Goal: Transaction & Acquisition: Purchase product/service

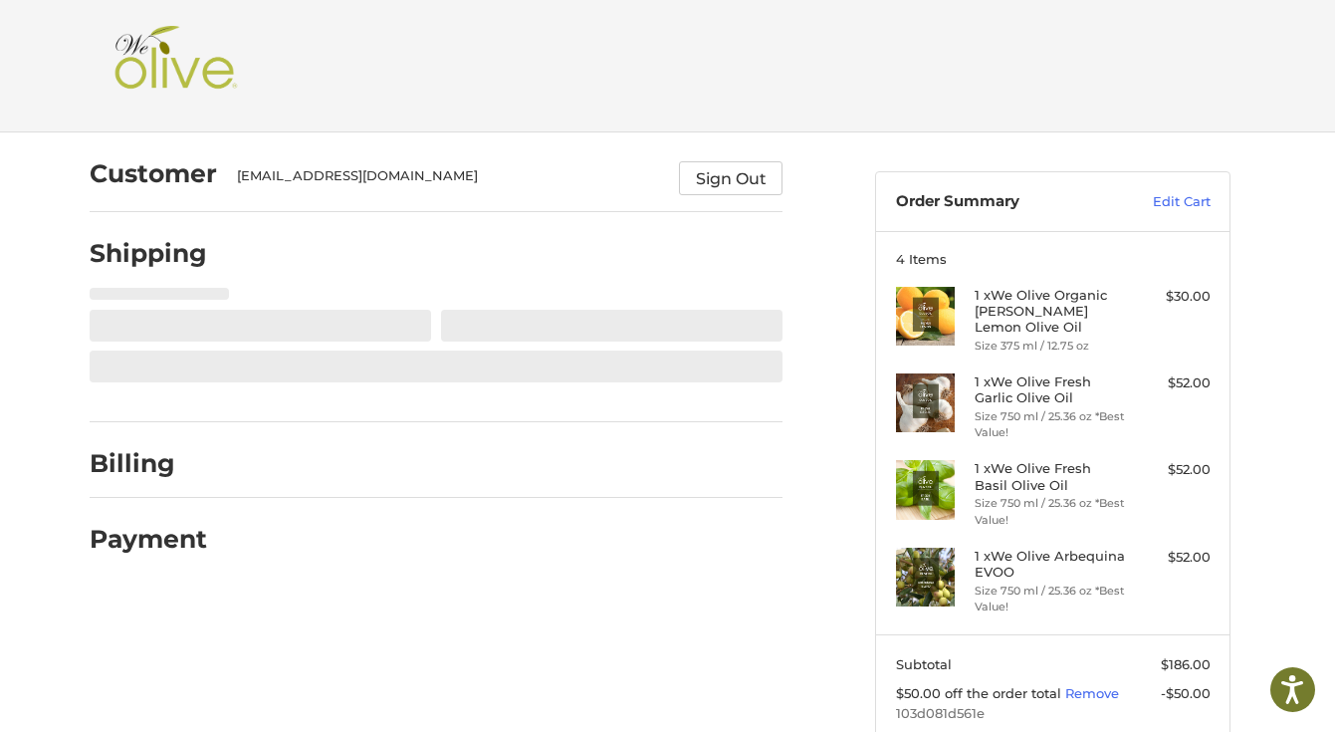
scroll to position [66, 0]
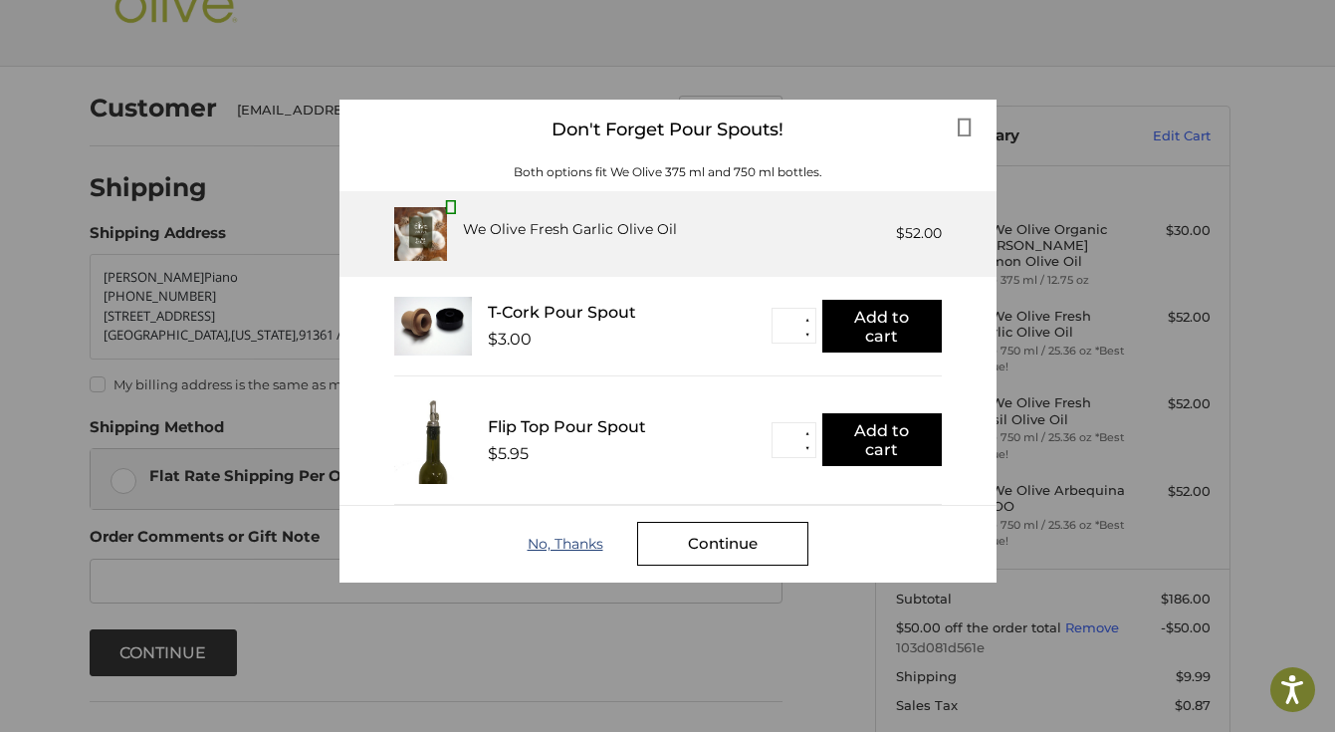
click at [567, 543] on div "No, Thanks" at bounding box center [583, 544] width 110 height 16
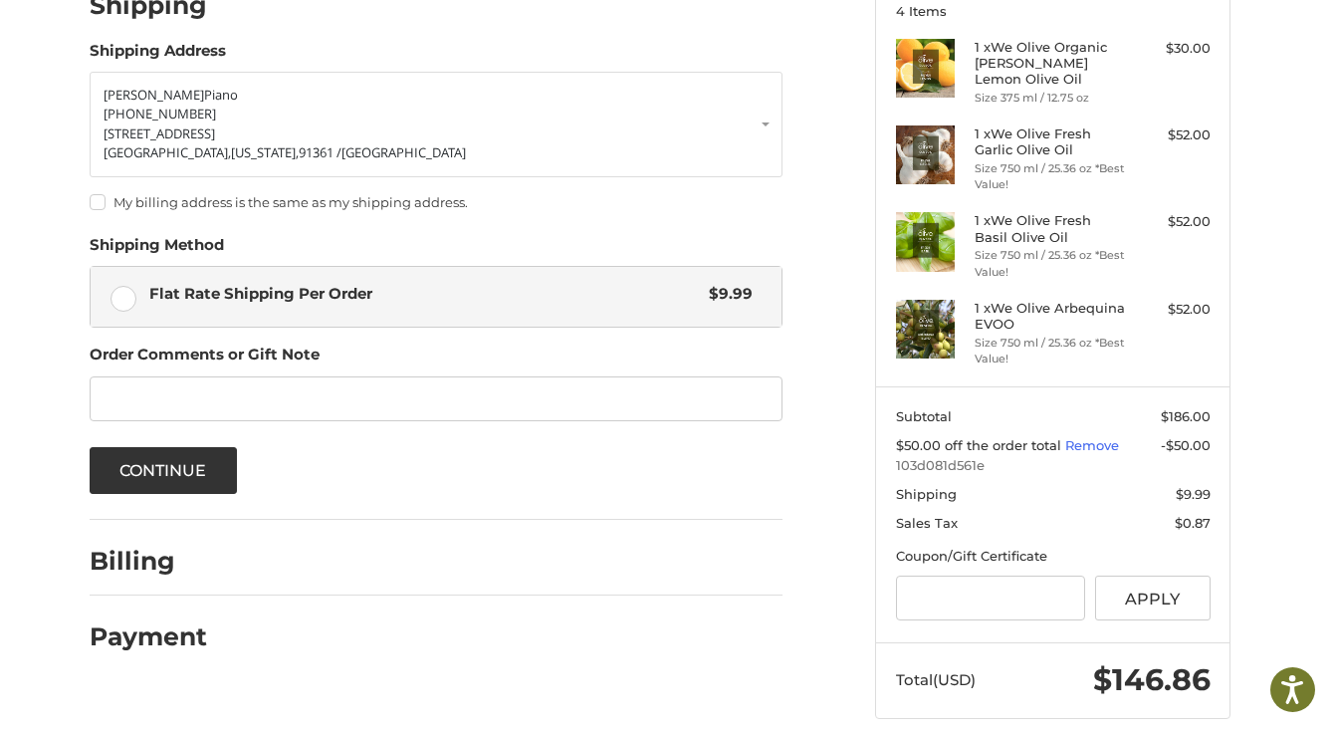
scroll to position [257, 0]
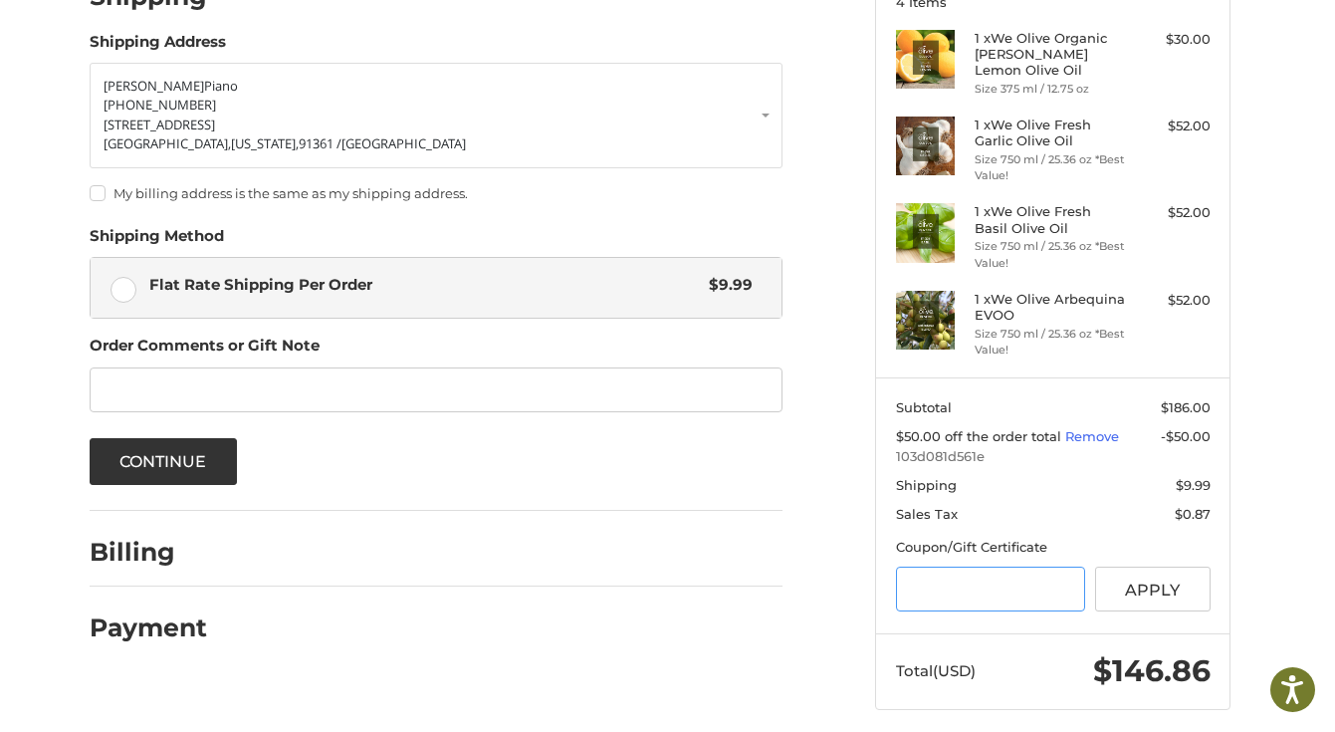
click at [932, 567] on input "Gift Certificate or Coupon Code" at bounding box center [991, 589] width 190 height 45
type input "**********"
click at [1163, 571] on button "Apply" at bounding box center [1153, 589] width 116 height 45
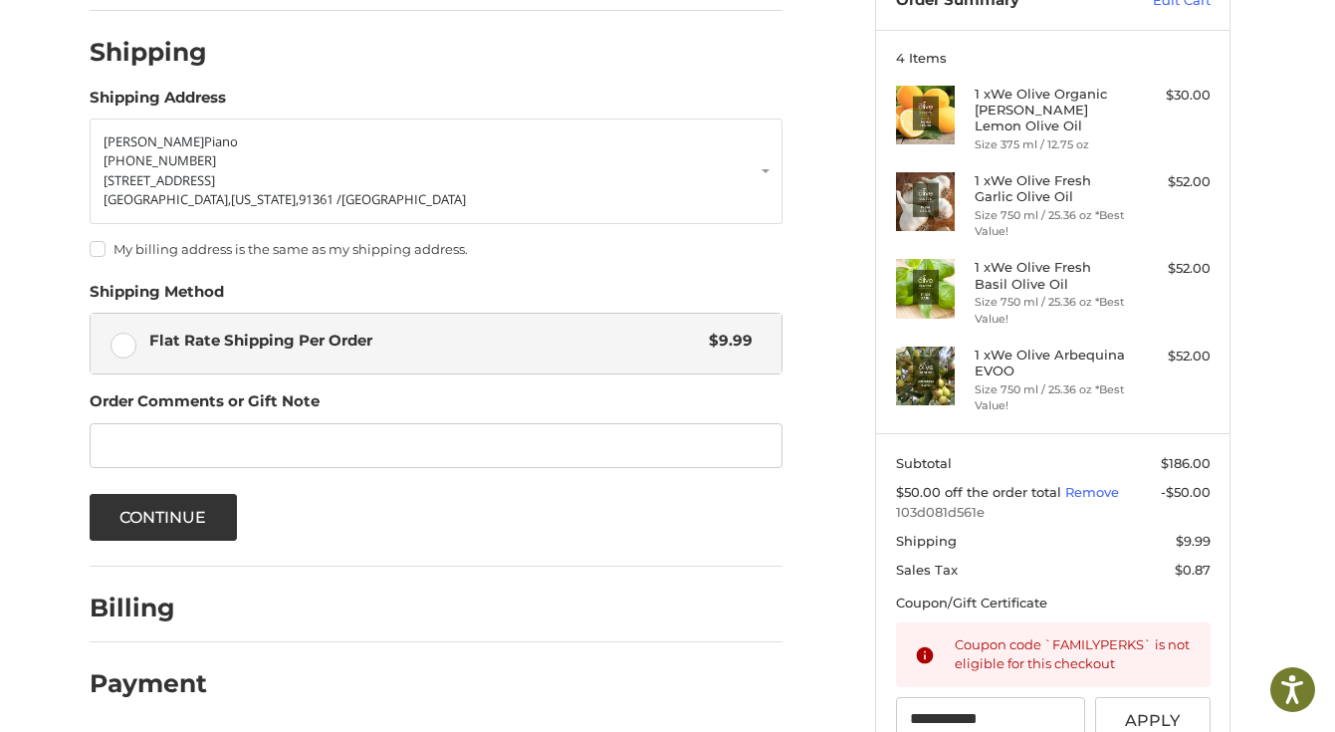
scroll to position [311, 0]
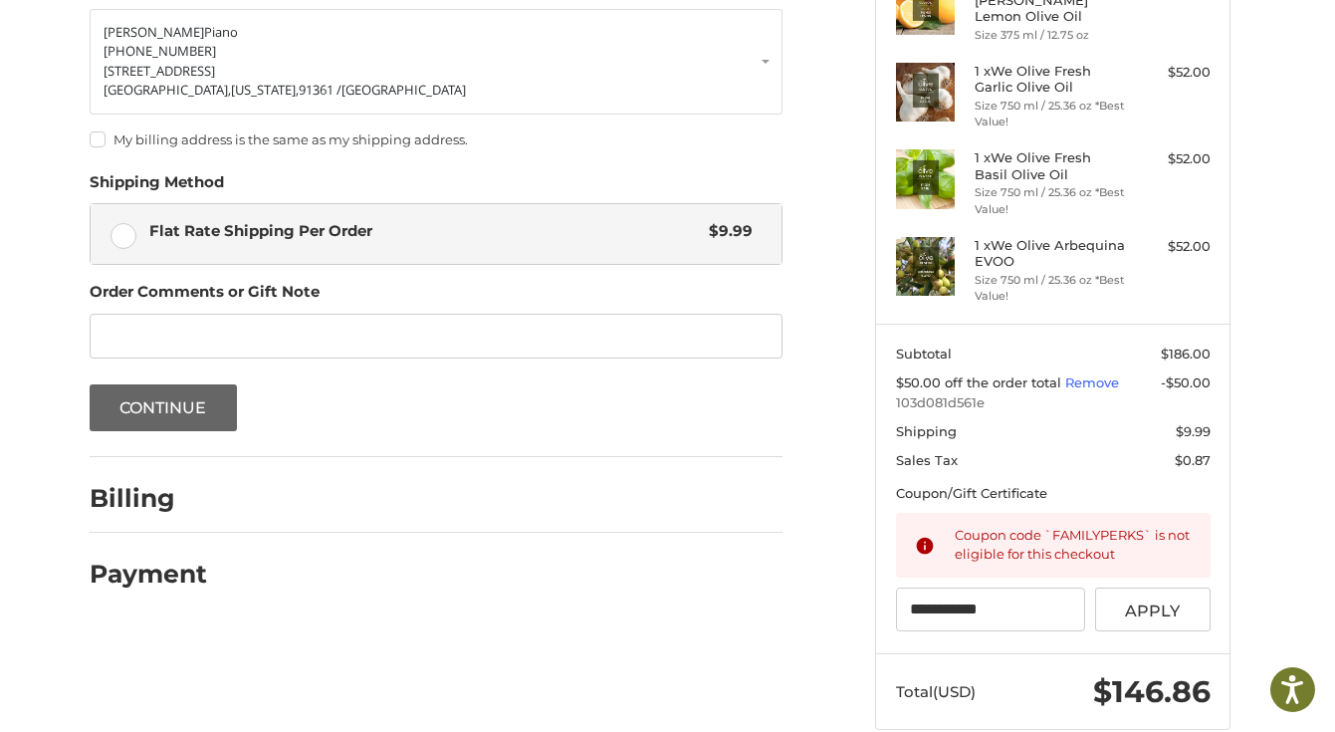
click at [180, 418] on button "Continue" at bounding box center [163, 407] width 147 height 47
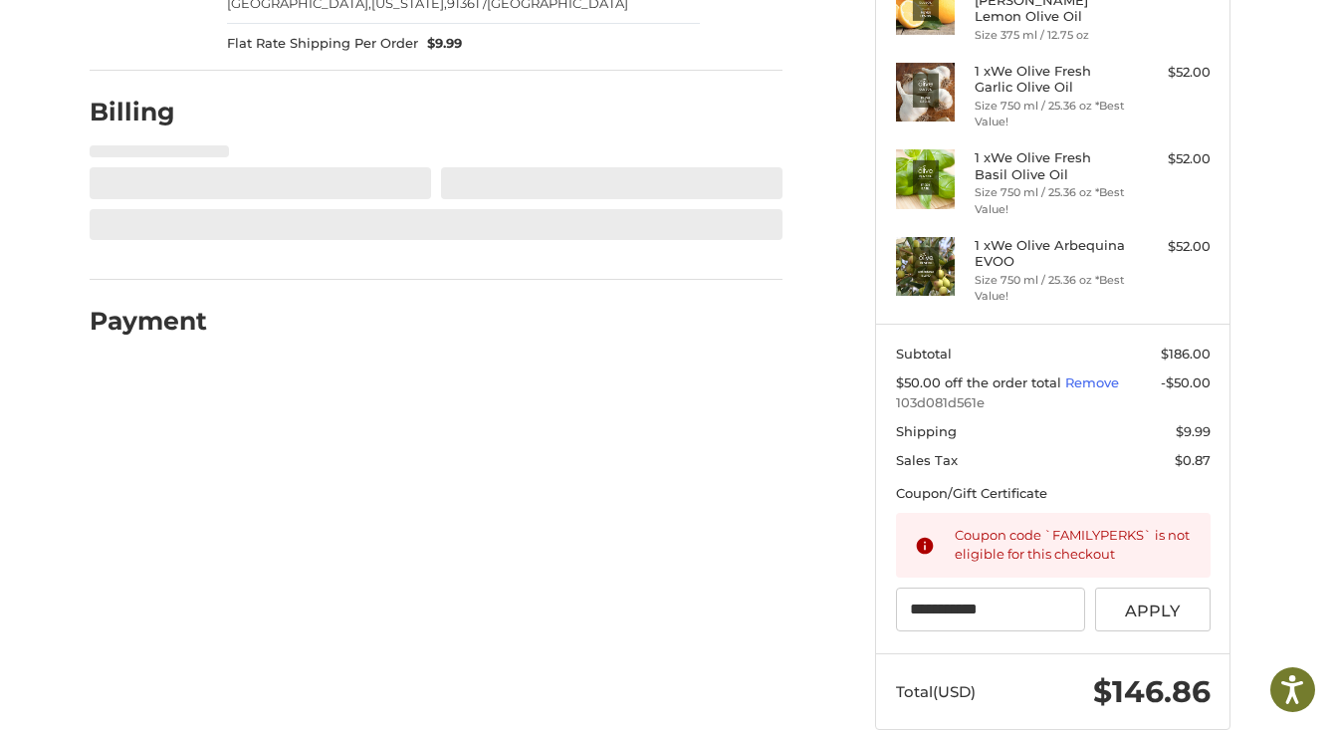
select select "**"
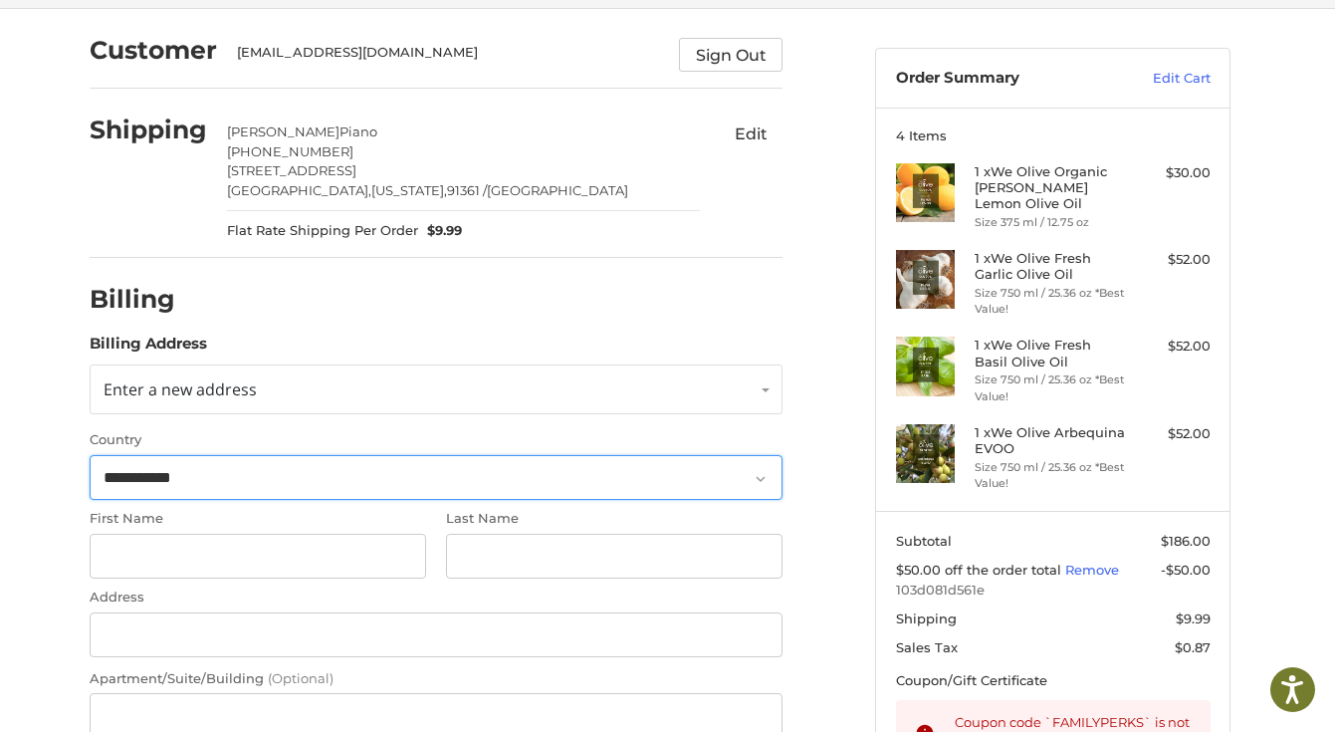
scroll to position [172, 0]
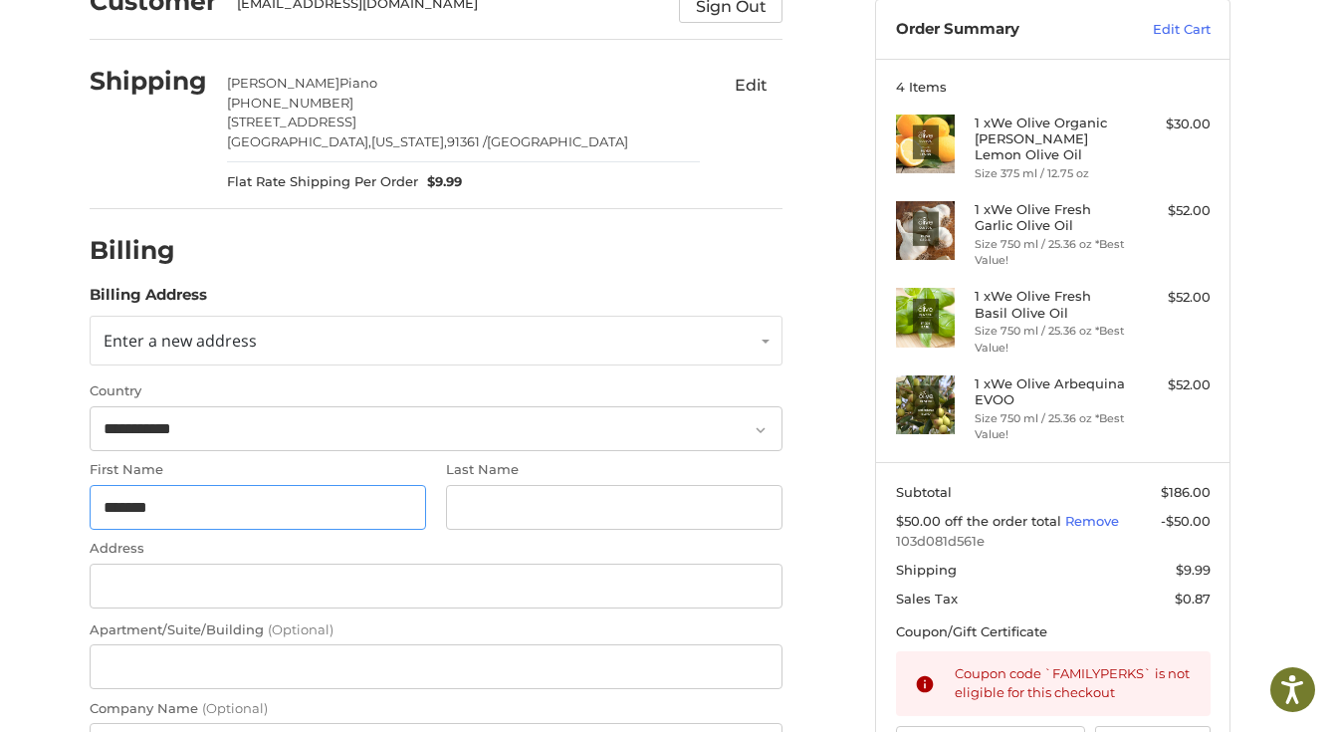
type input "*******"
type input "*****"
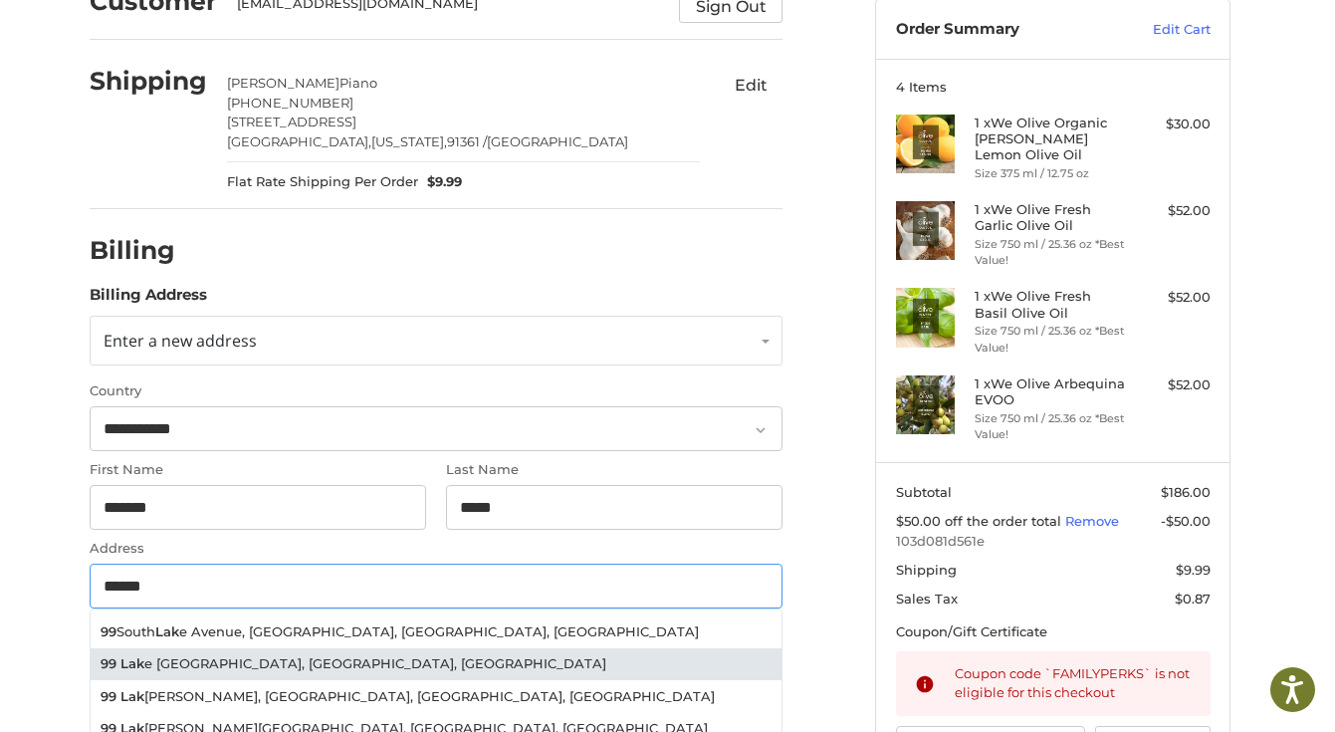
click at [200, 653] on li "99 Lak e Sherwood Drive, Lake Sherwood, CA, USA" at bounding box center [436, 664] width 691 height 33
type input "**********"
select select "**"
type input "*****"
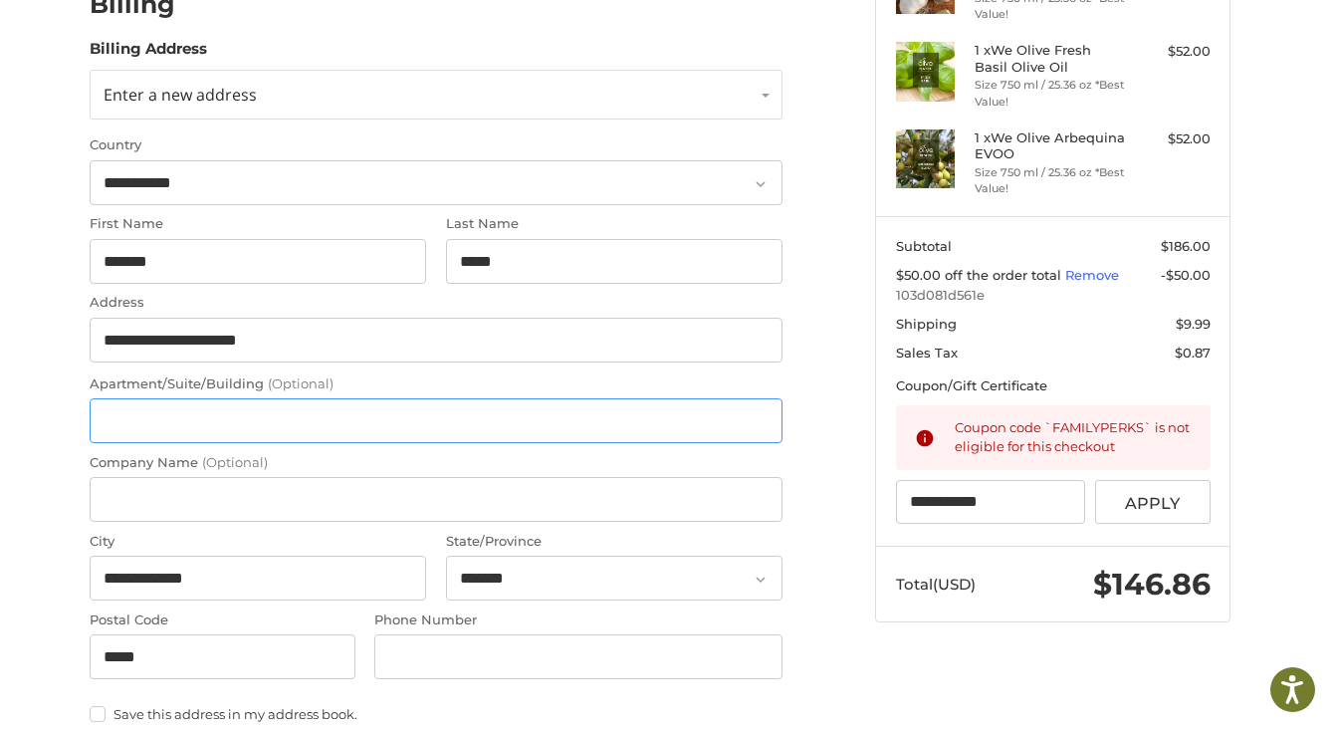
scroll to position [462, 0]
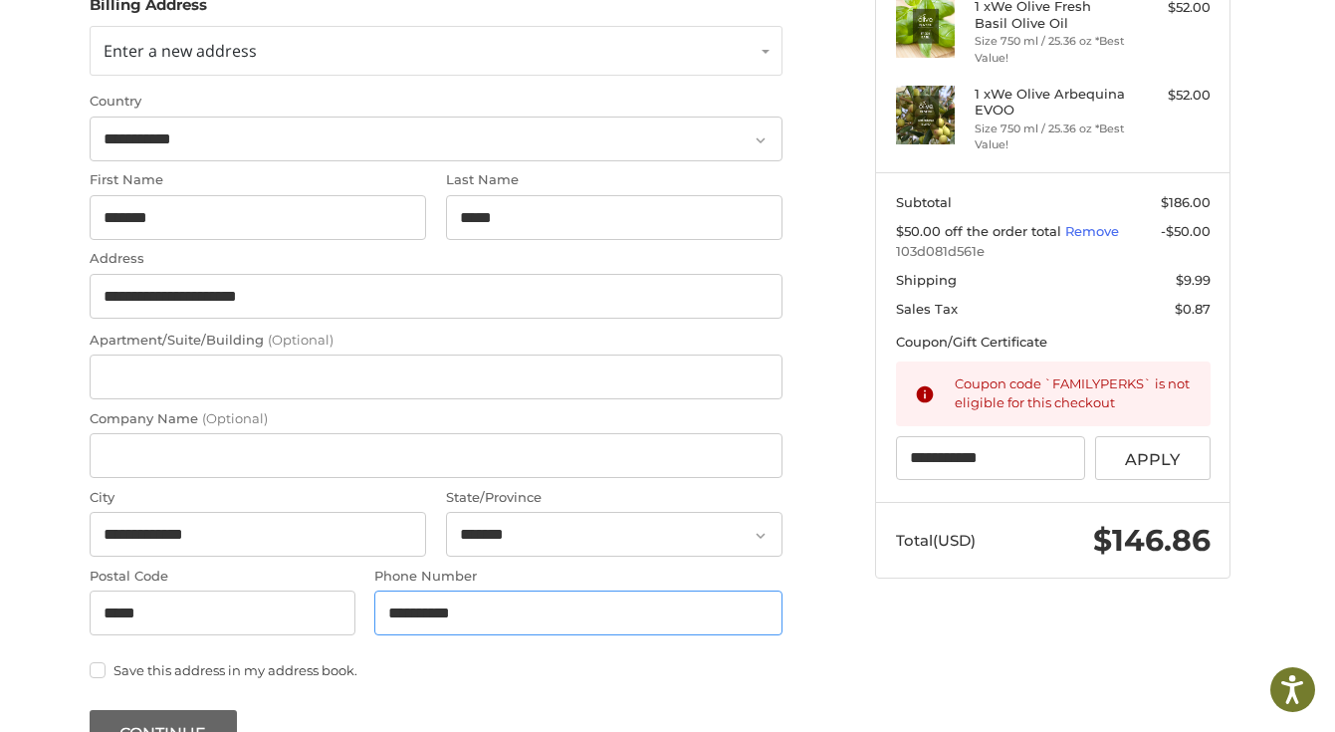
type input "**********"
click at [211, 721] on button "Continue" at bounding box center [163, 733] width 147 height 47
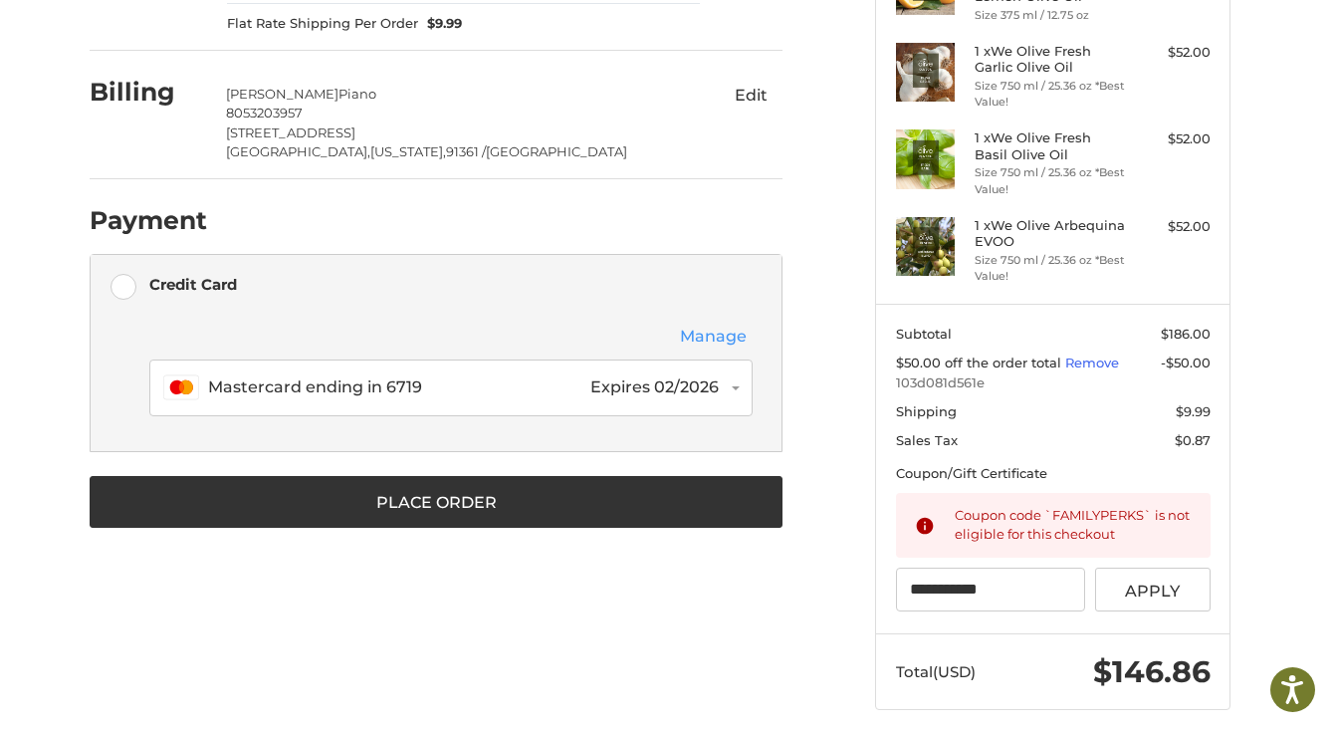
click at [720, 334] on button "Manage" at bounding box center [713, 337] width 79 height 26
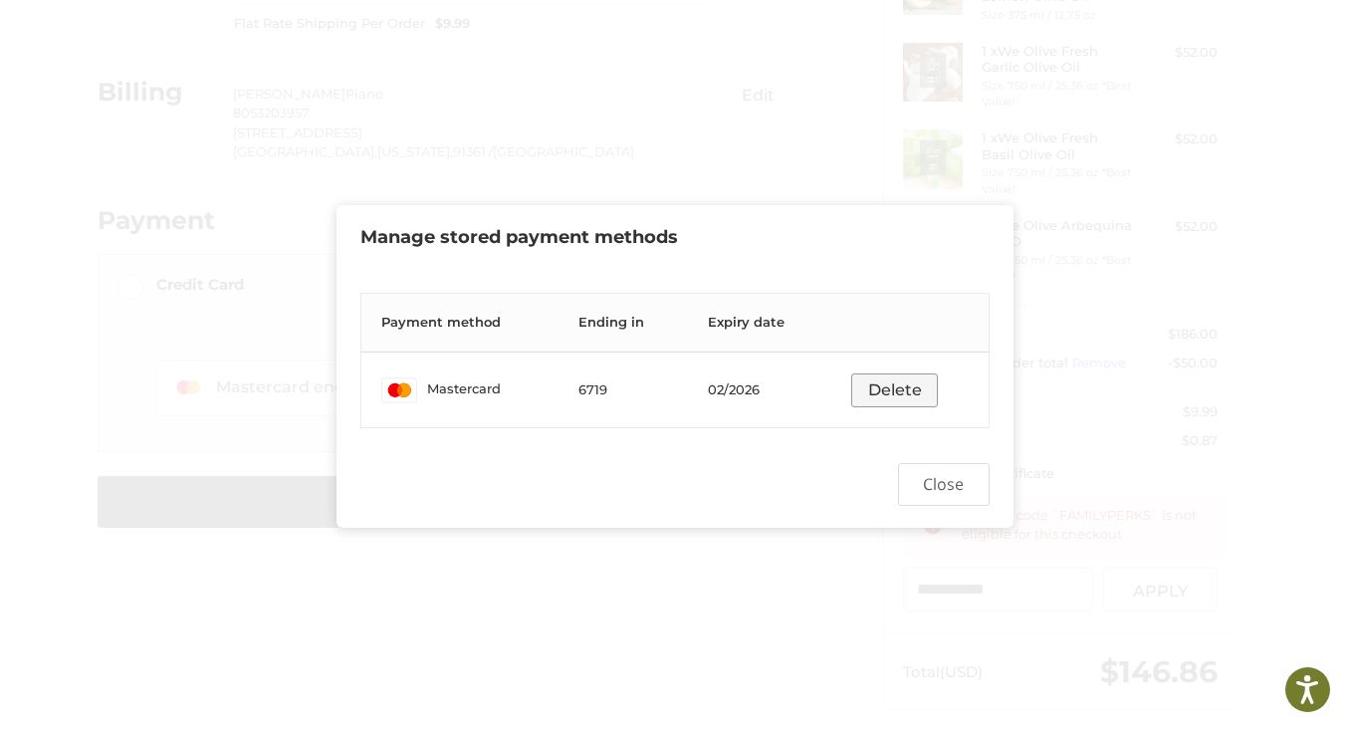
click at [880, 386] on button "Delete" at bounding box center [894, 390] width 87 height 34
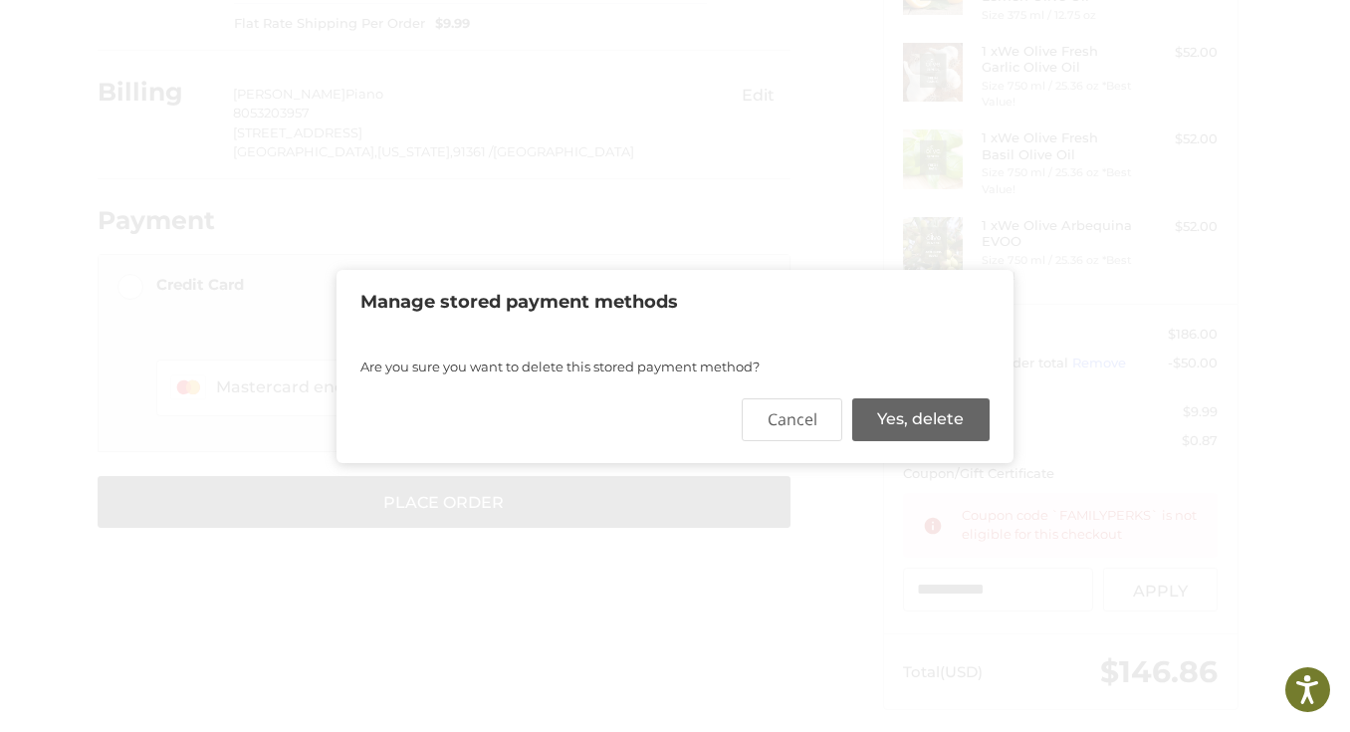
click at [925, 425] on button "Yes, delete" at bounding box center [920, 419] width 137 height 42
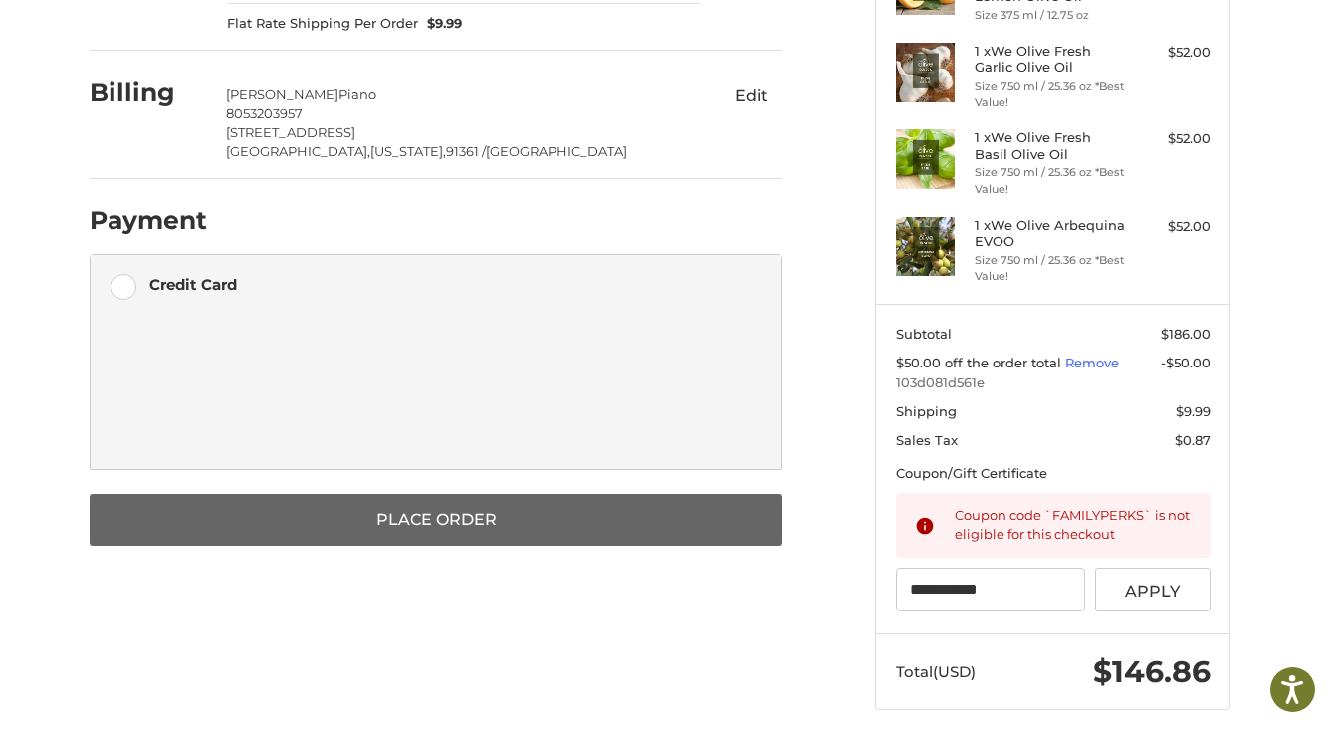
click at [619, 505] on button "Place Order" at bounding box center [436, 520] width 693 height 52
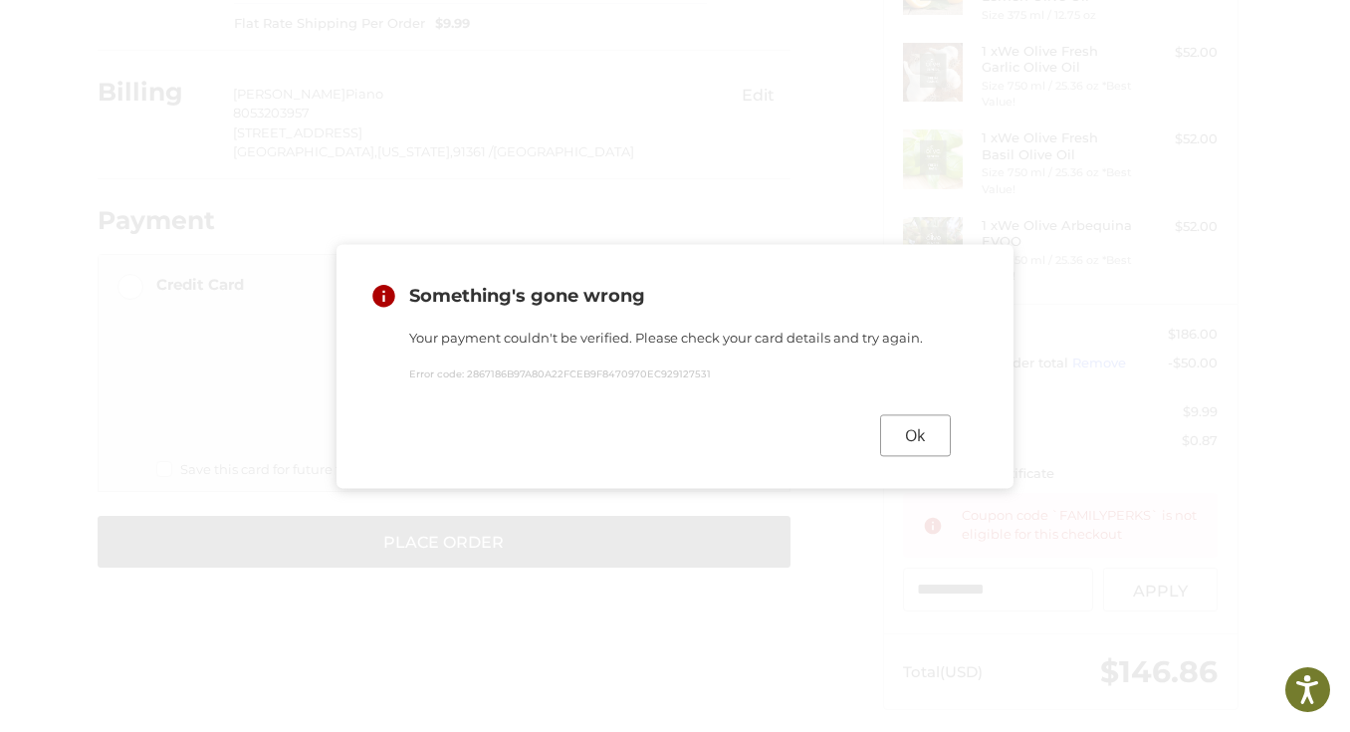
click at [903, 435] on button "Ok" at bounding box center [915, 435] width 71 height 42
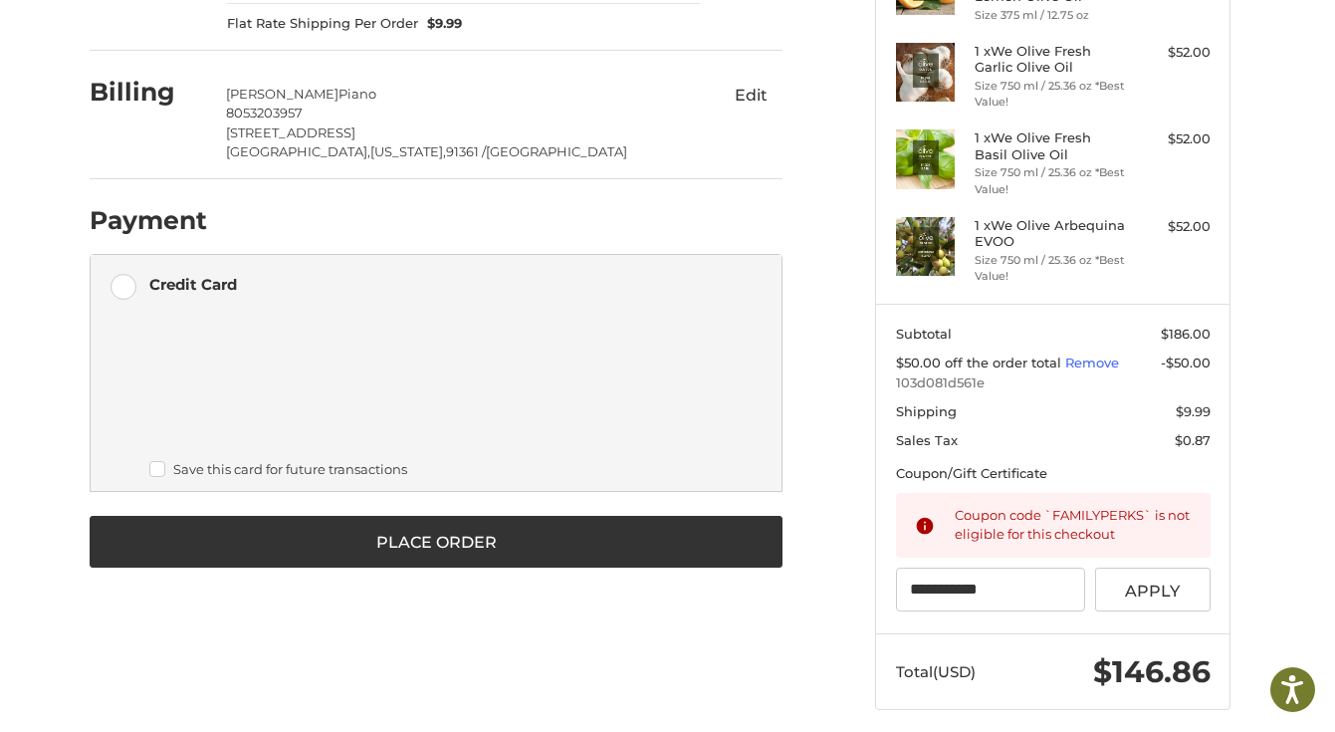
click at [158, 467] on label "Save this card for future transactions" at bounding box center [450, 469] width 603 height 16
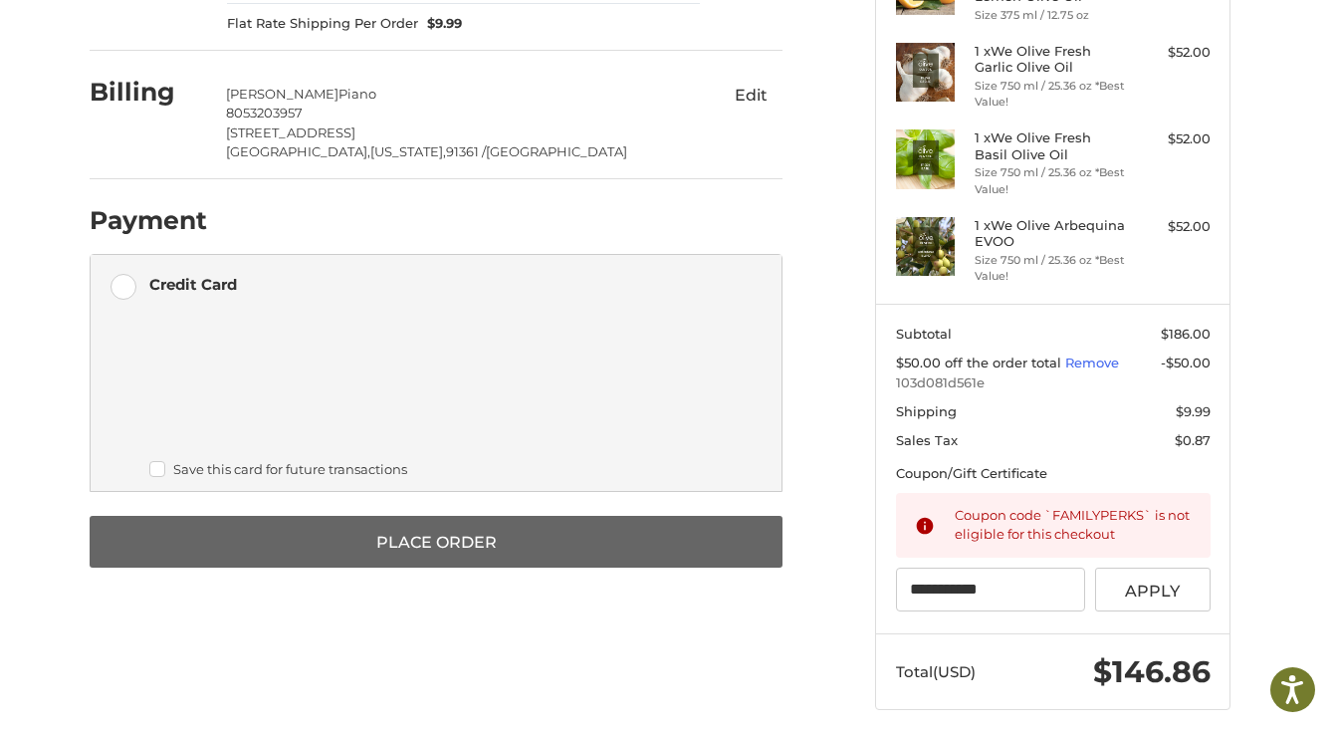
click at [402, 529] on button "Place Order" at bounding box center [436, 542] width 693 height 52
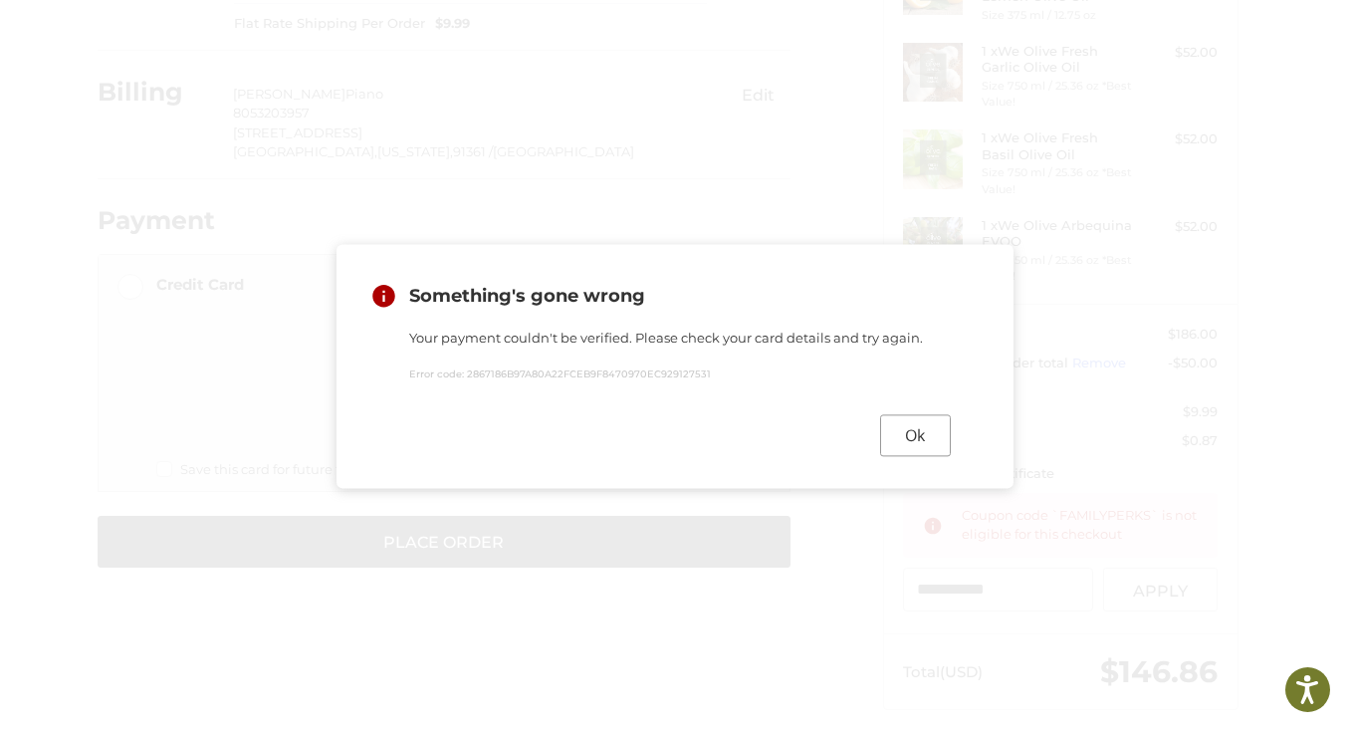
click at [920, 440] on button "Ok" at bounding box center [915, 435] width 71 height 42
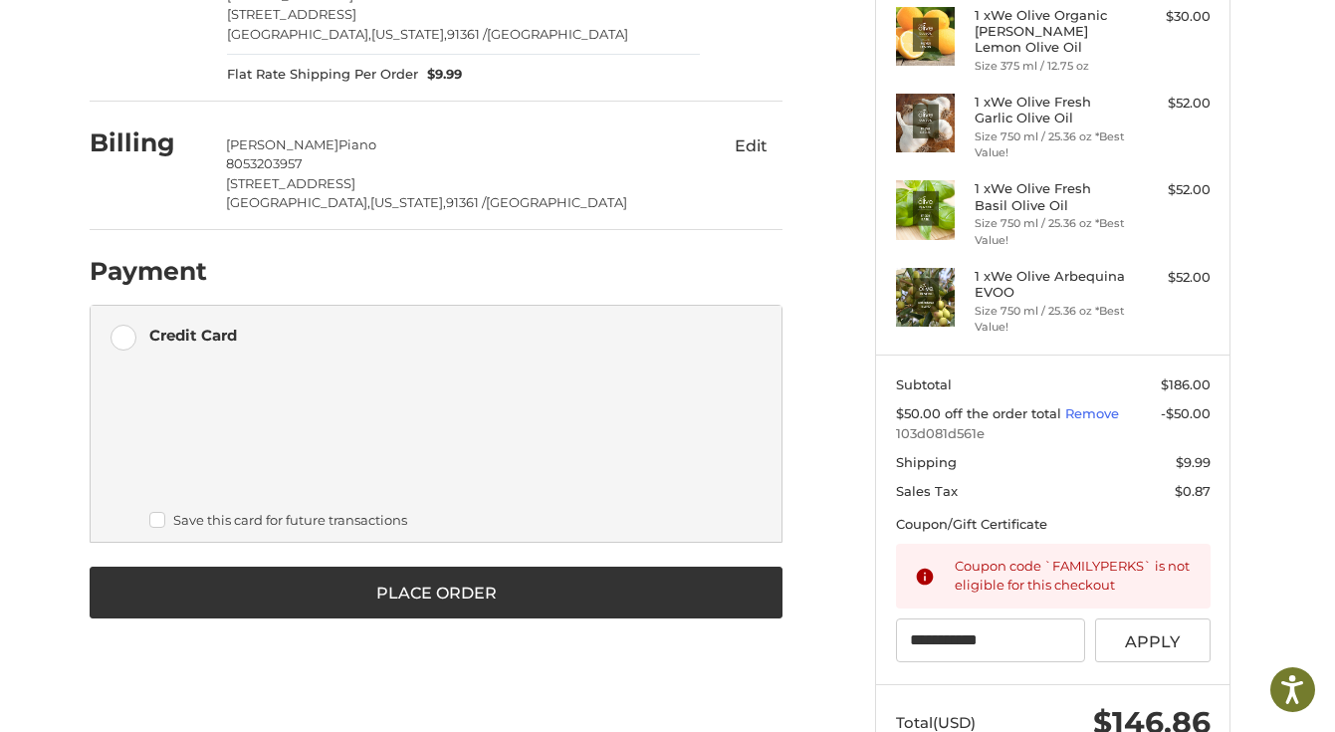
scroll to position [330, 0]
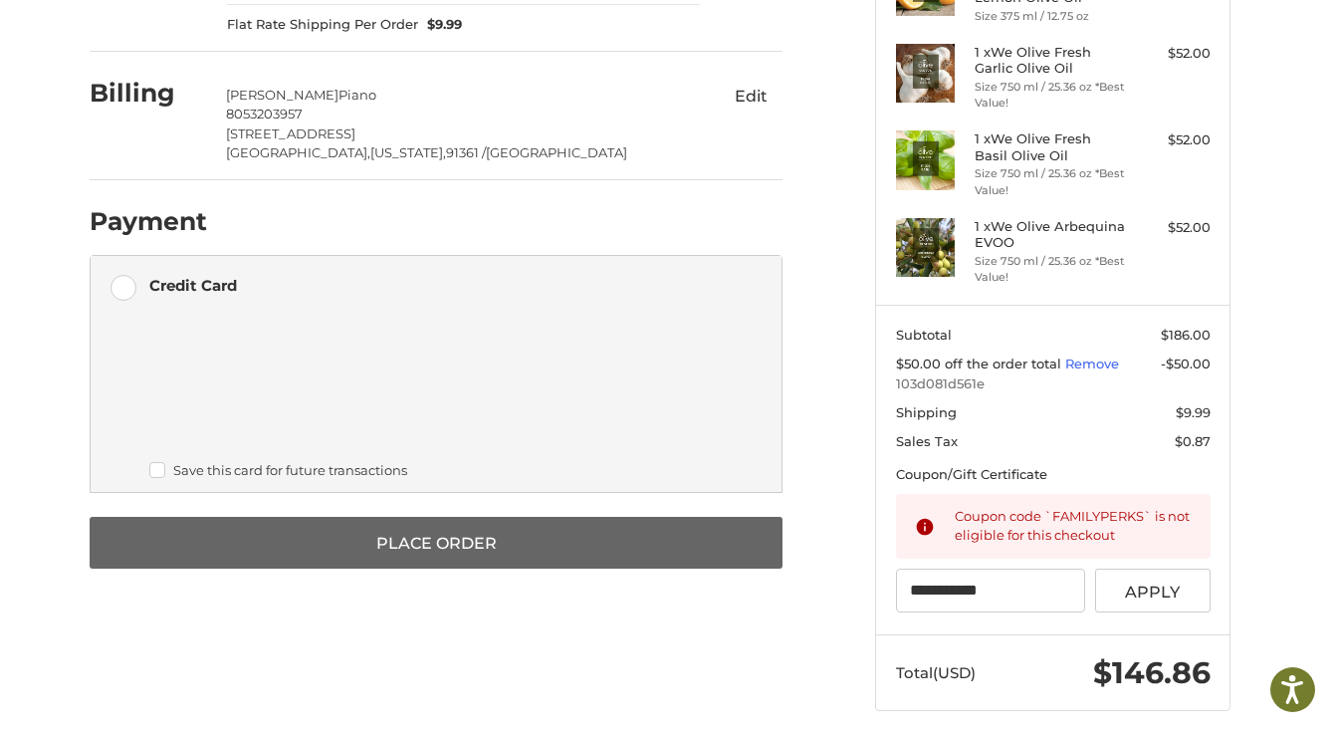
click at [533, 522] on button "Place Order" at bounding box center [436, 543] width 693 height 52
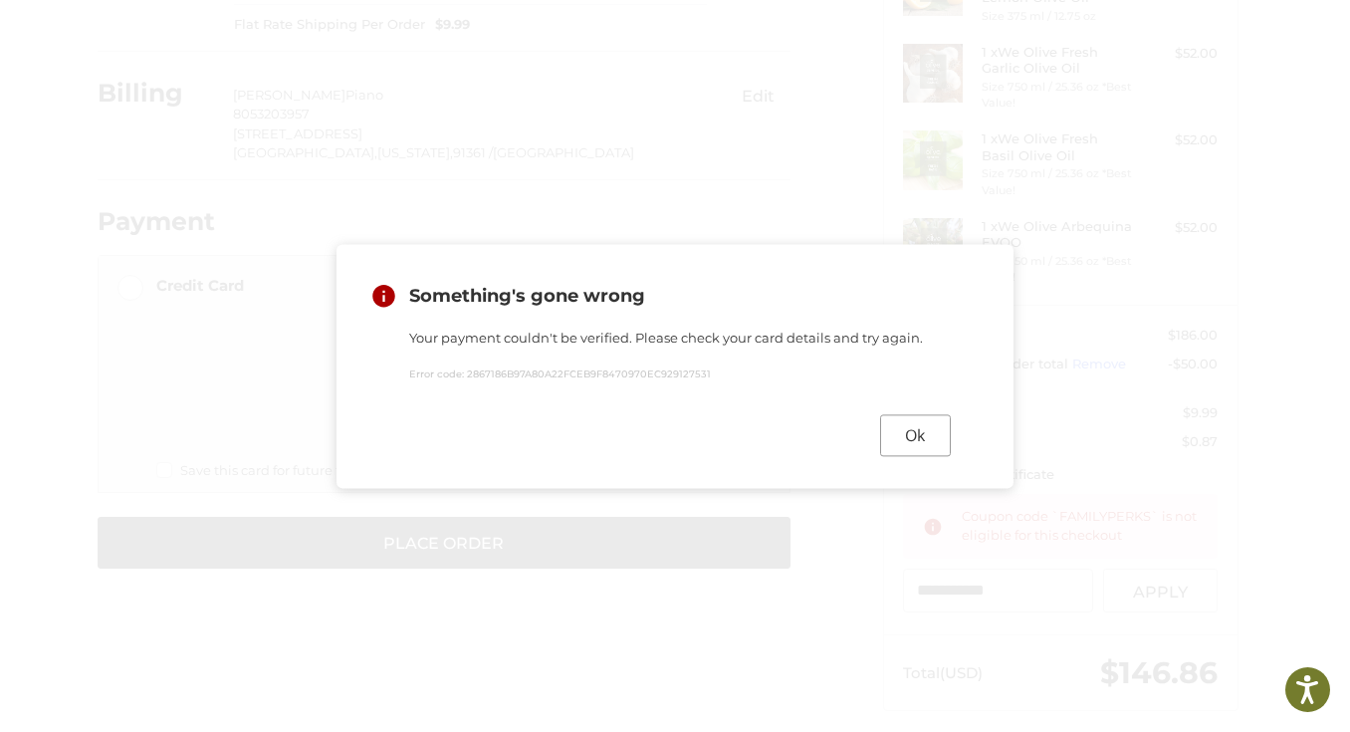
click at [915, 438] on button "Ok" at bounding box center [915, 435] width 71 height 42
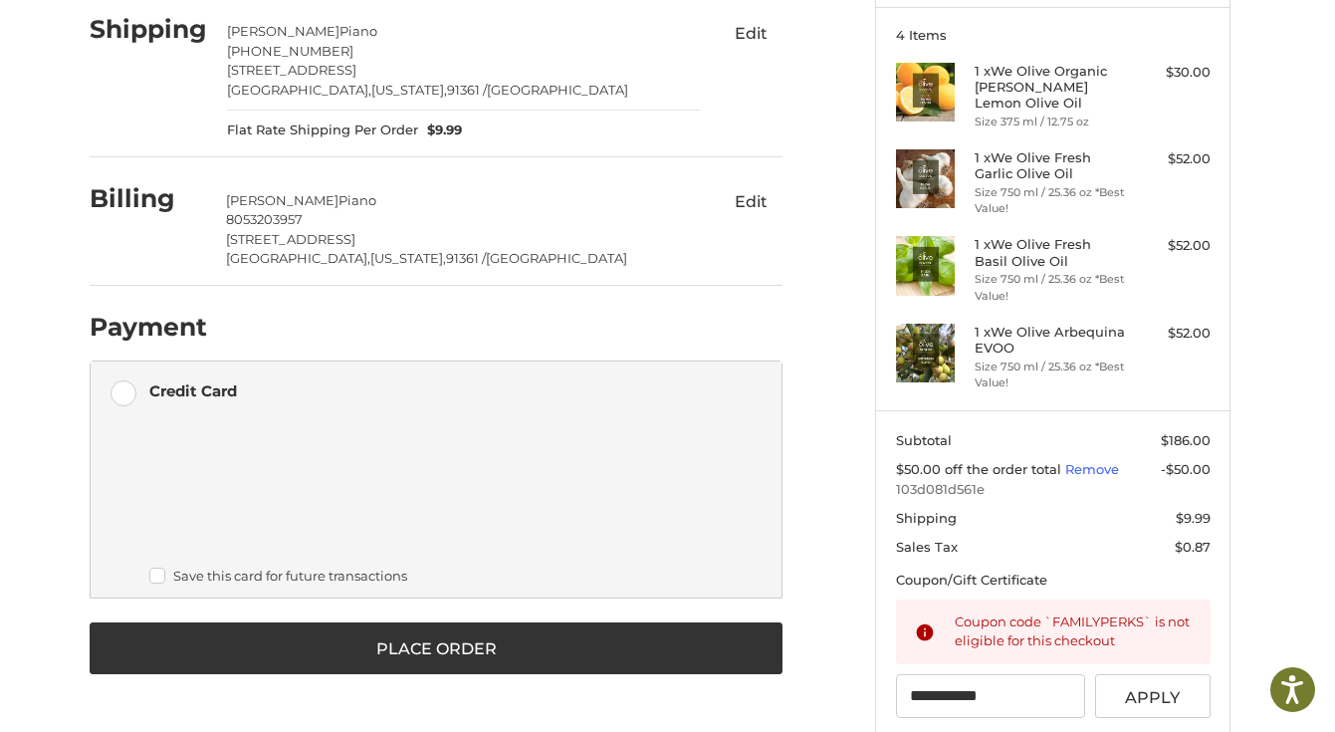
scroll to position [324, 0]
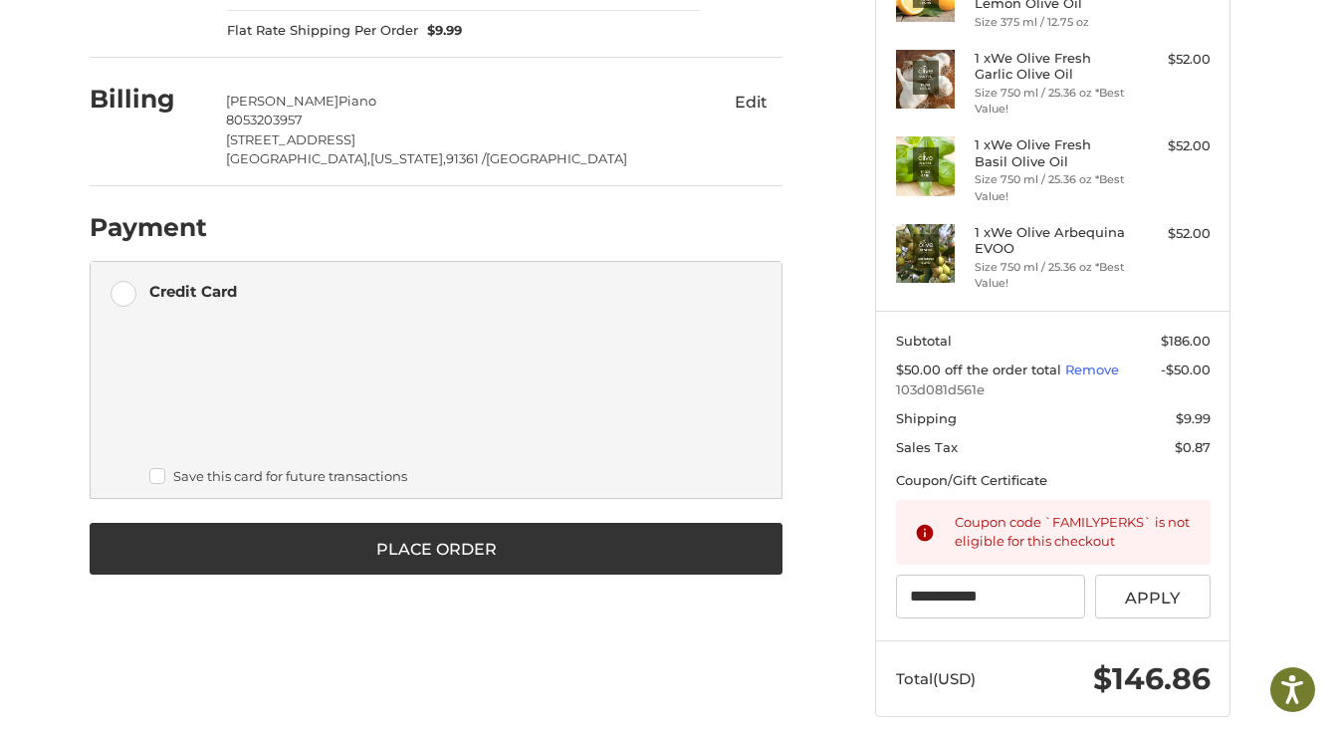
click at [127, 293] on label "Credit Card" at bounding box center [436, 292] width 691 height 60
click at [131, 289] on label "Credit Card" at bounding box center [436, 292] width 691 height 60
click at [158, 473] on label "Save this card for future transactions" at bounding box center [450, 476] width 603 height 16
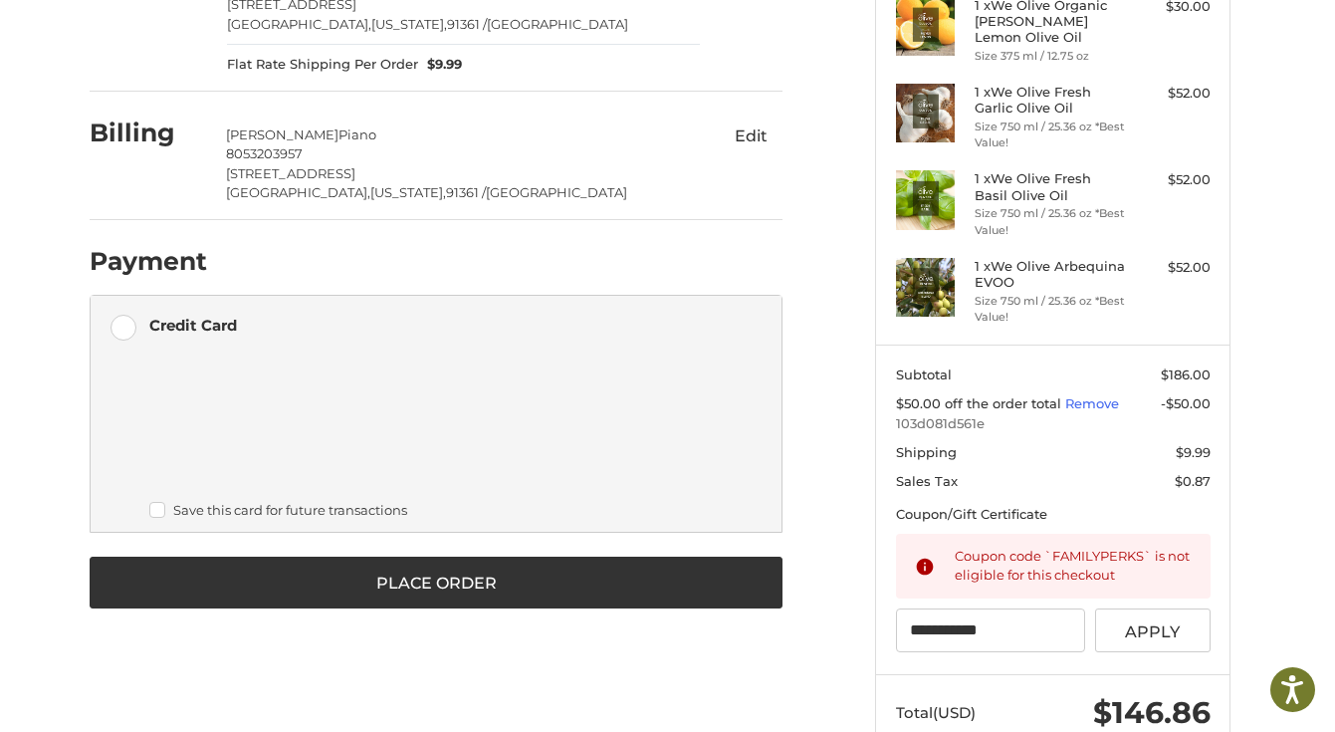
scroll to position [331, 0]
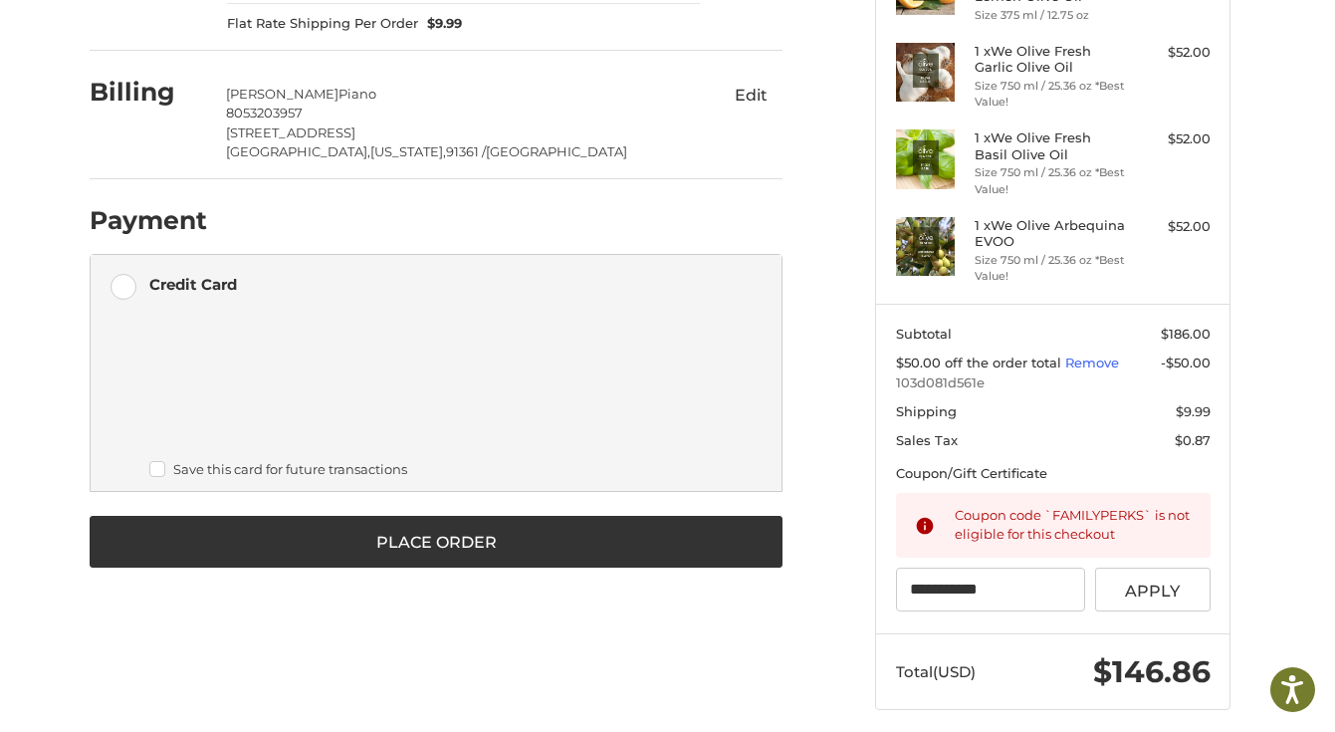
click at [137, 223] on h2 "Payment" at bounding box center [149, 220] width 118 height 31
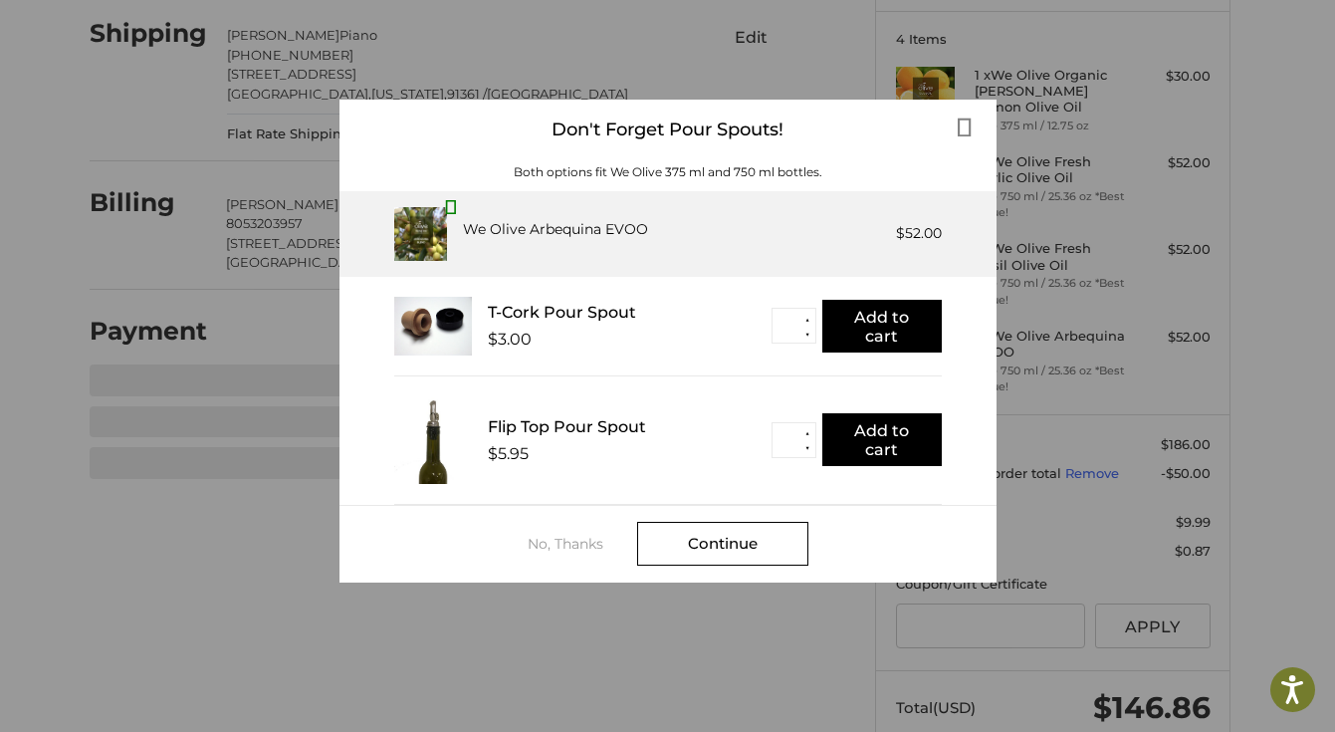
scroll to position [257, 0]
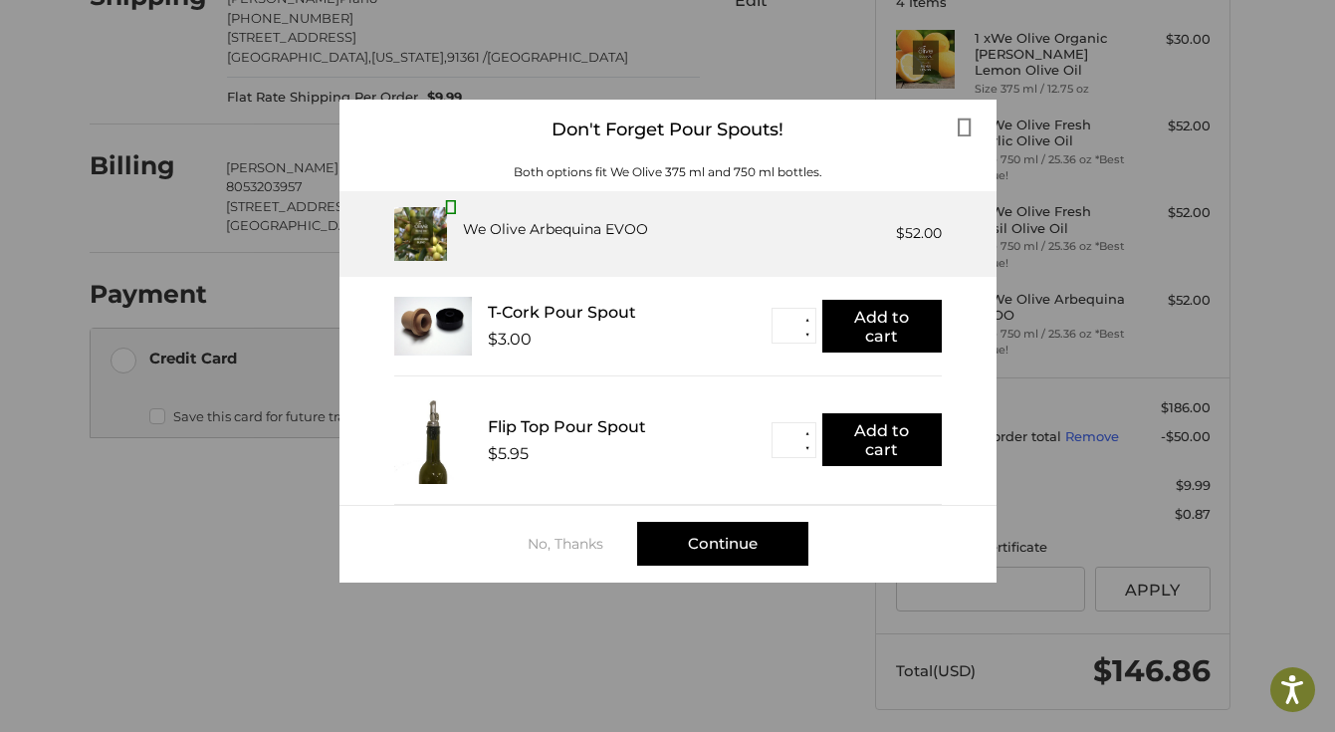
click at [767, 540] on div "Continue" at bounding box center [722, 544] width 171 height 44
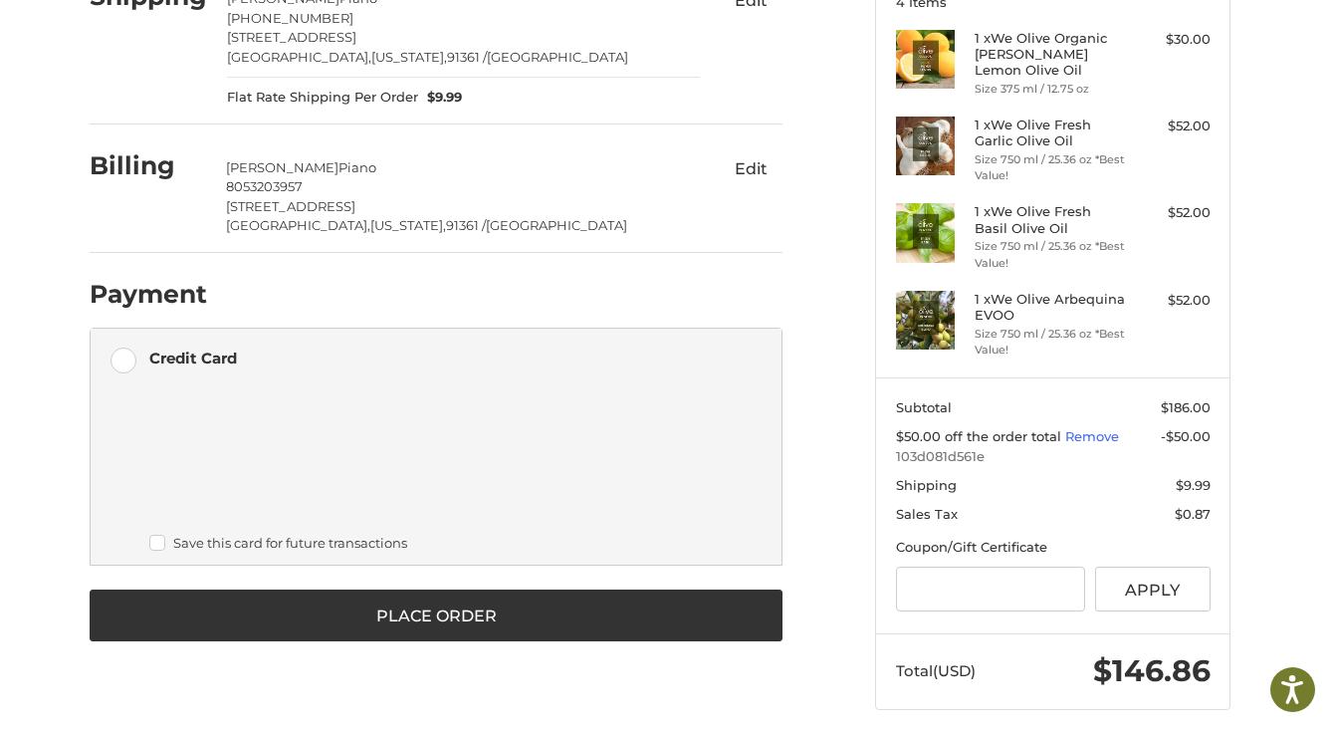
click at [128, 361] on label "Credit Card" at bounding box center [436, 359] width 691 height 60
click at [187, 345] on div "Credit Card" at bounding box center [193, 358] width 88 height 33
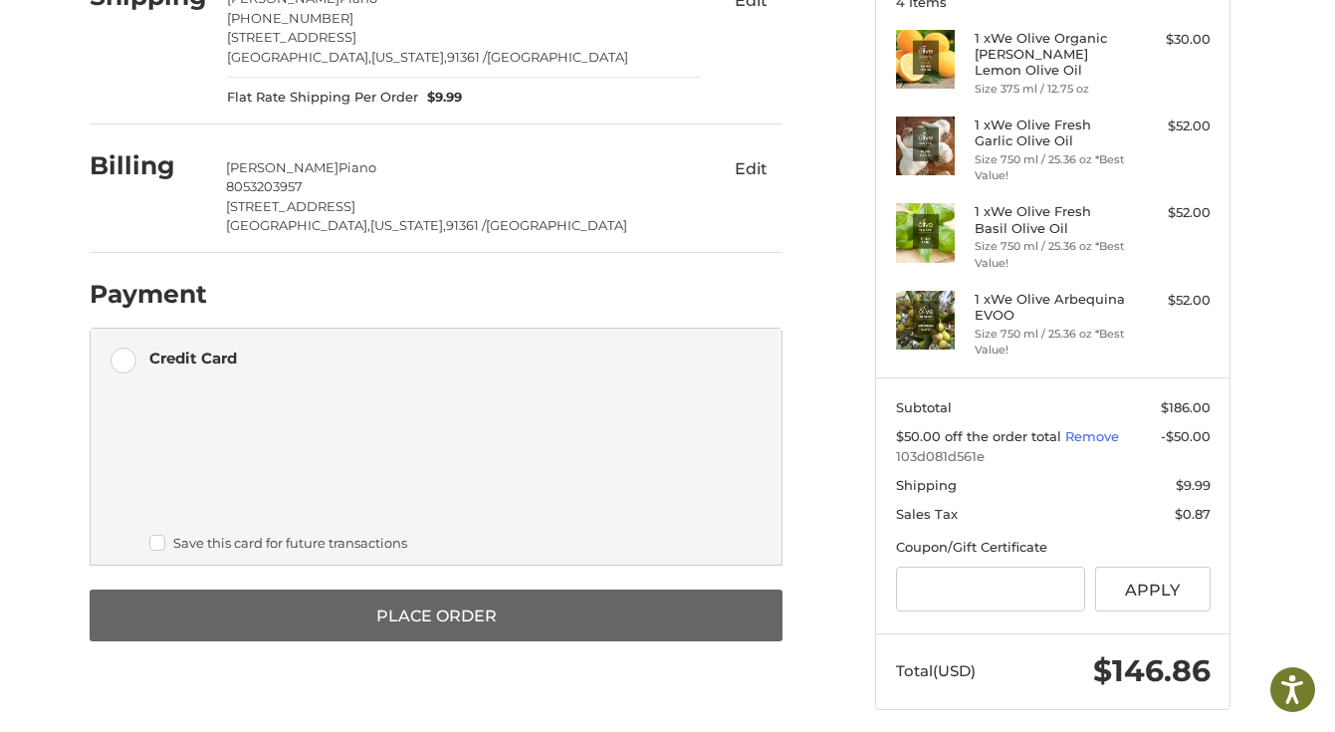
click at [450, 609] on button "Place Order" at bounding box center [436, 616] width 693 height 52
